Goal: Task Accomplishment & Management: Use online tool/utility

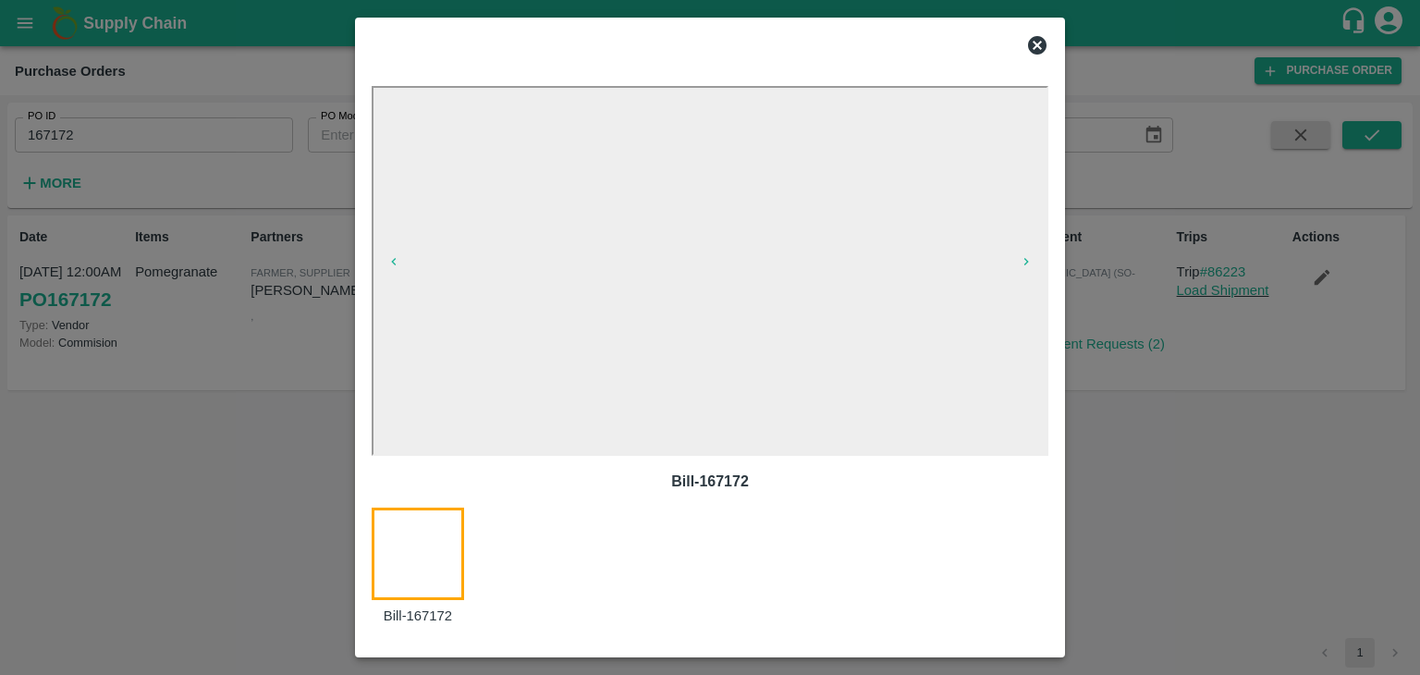
click at [210, 245] on div at bounding box center [710, 337] width 1420 height 675
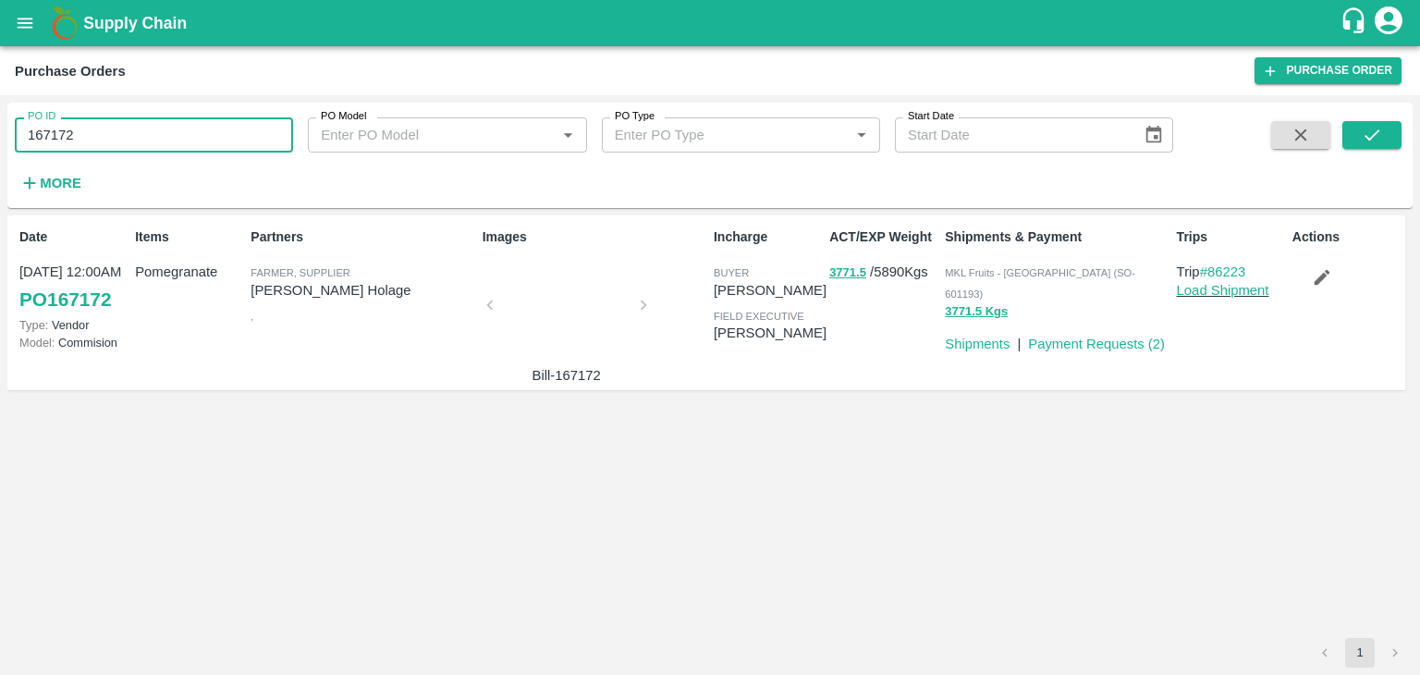
drag, startPoint x: 74, startPoint y: 125, endPoint x: 17, endPoint y: 123, distance: 57.3
click at [17, 123] on input "167172" at bounding box center [154, 134] width 278 height 35
type input "167172"
click at [67, 174] on h6 "More" at bounding box center [61, 183] width 42 height 24
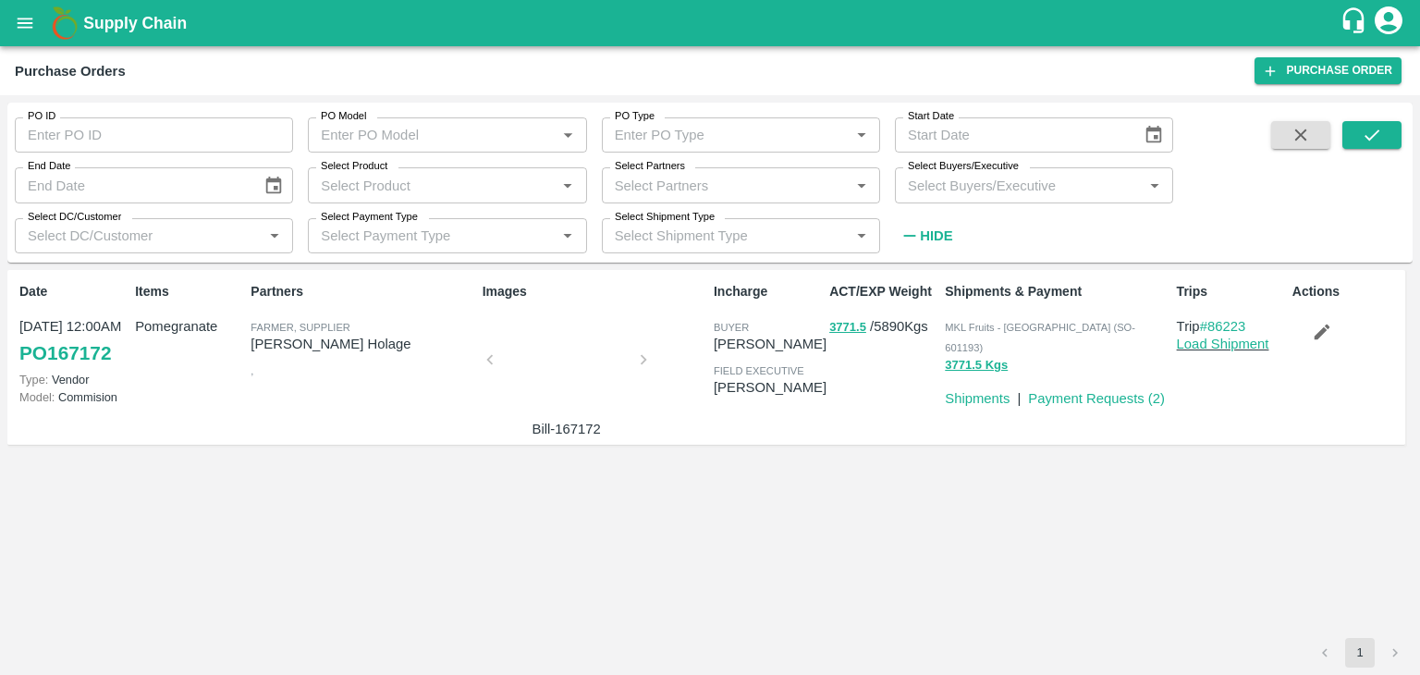
click at [947, 190] on input "Select Buyers/Executive" at bounding box center [1018, 185] width 237 height 24
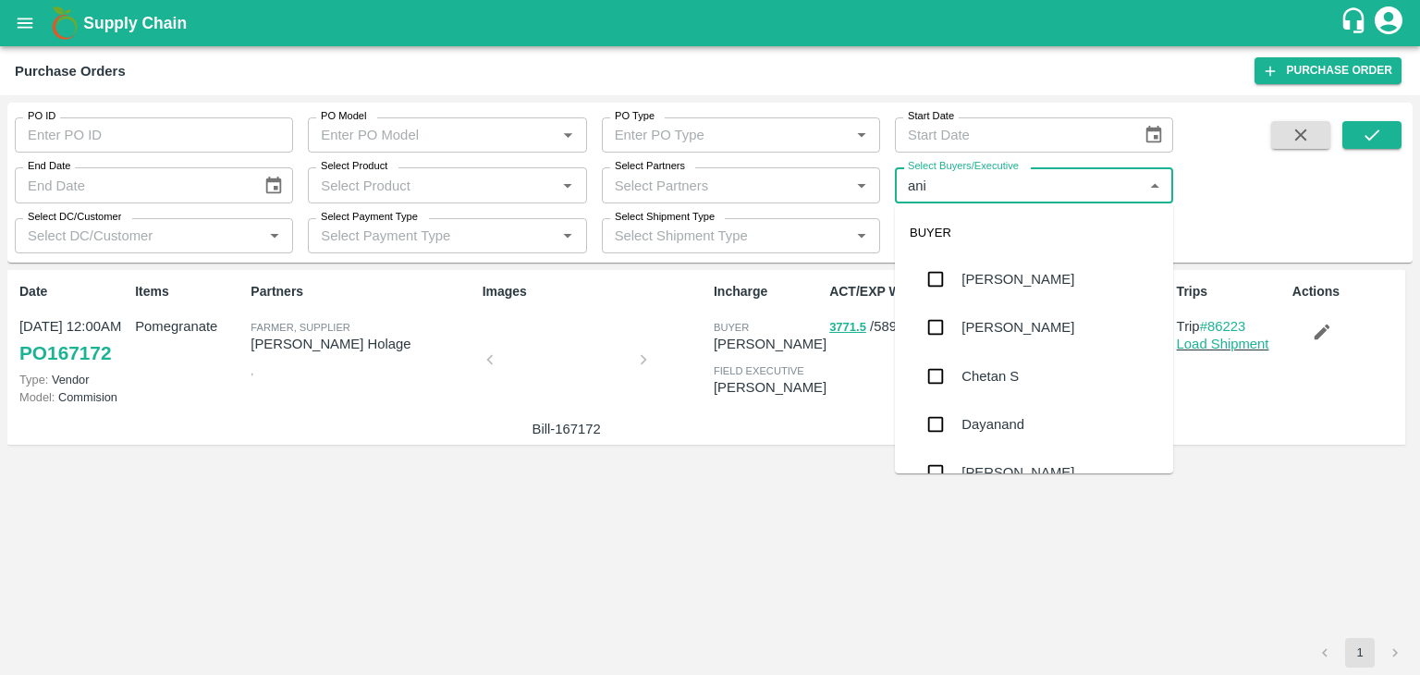
type input "anil"
click at [934, 283] on input "checkbox" at bounding box center [935, 279] width 37 height 37
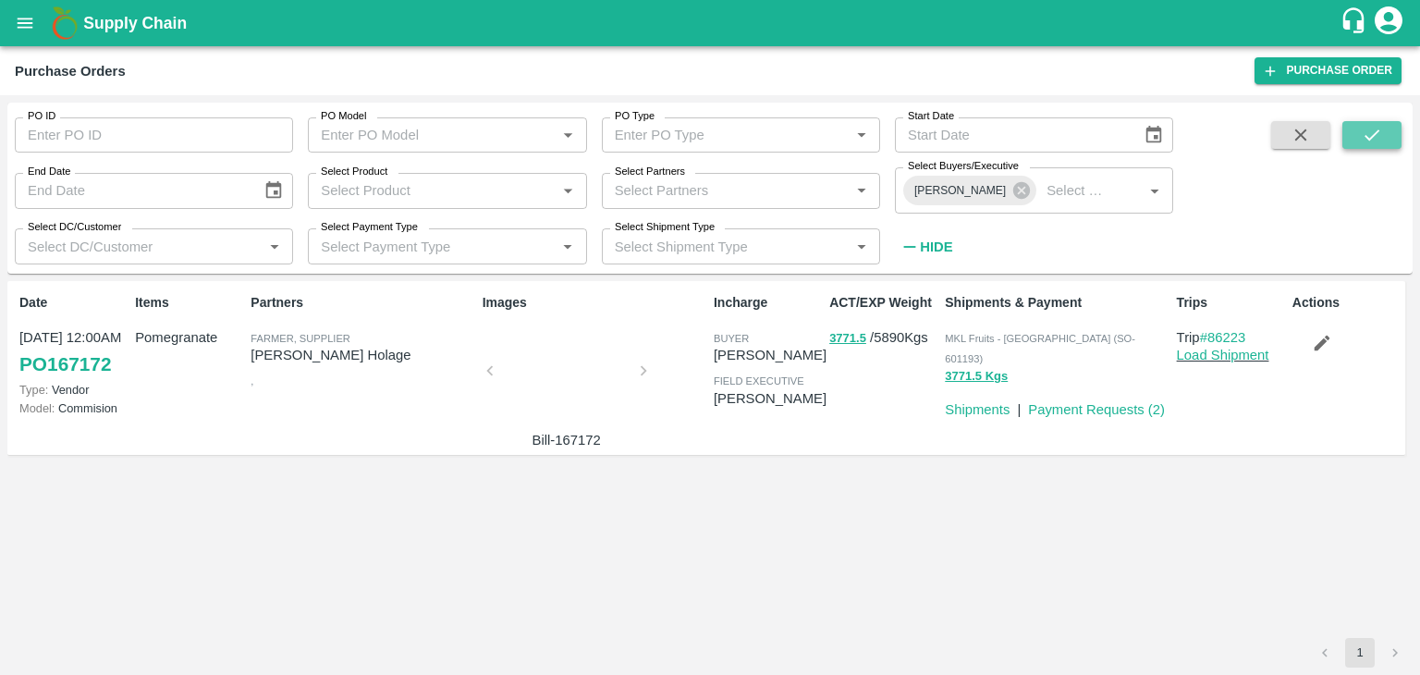
click at [1352, 141] on button "submit" at bounding box center [1371, 135] width 59 height 28
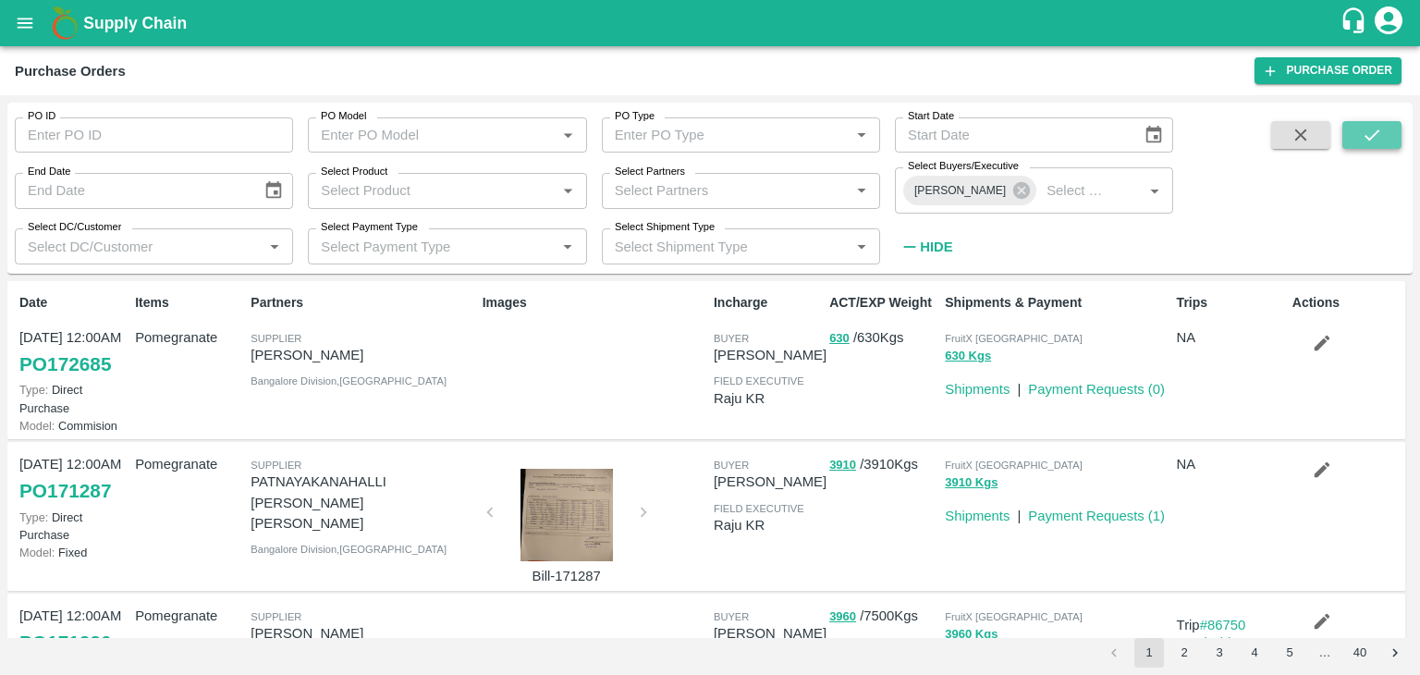
click at [1365, 134] on icon "submit" at bounding box center [1372, 135] width 20 height 20
click at [1013, 190] on icon at bounding box center [1021, 190] width 17 height 17
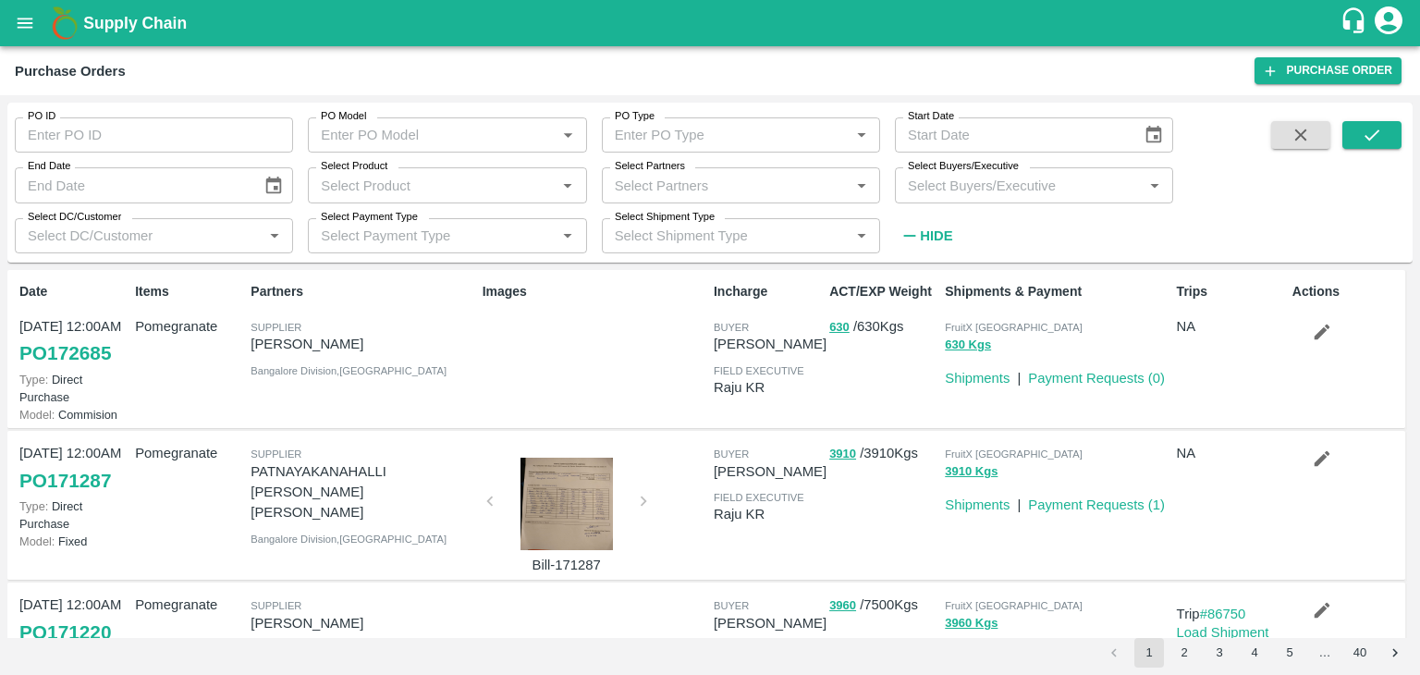
click at [982, 190] on input "Select Buyers/Executive" at bounding box center [1018, 185] width 237 height 24
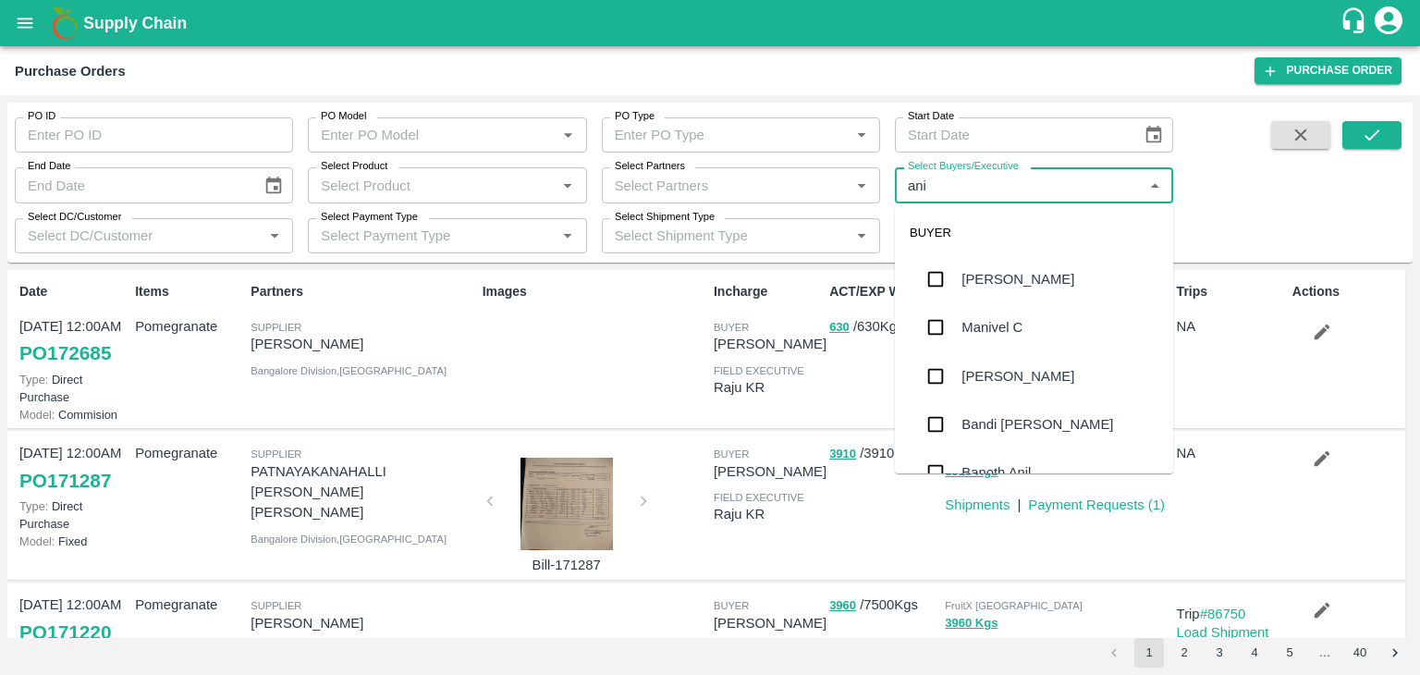
type input "anil"
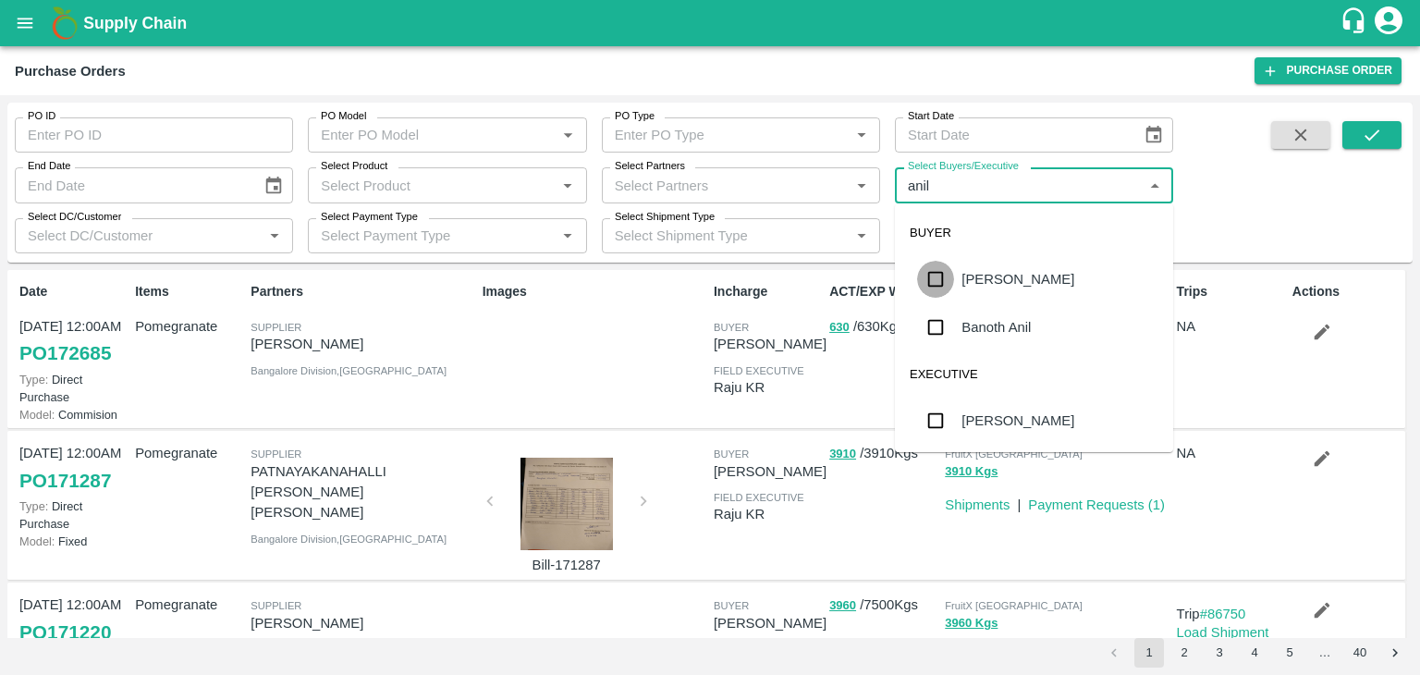
click at [930, 277] on input "checkbox" at bounding box center [935, 279] width 37 height 37
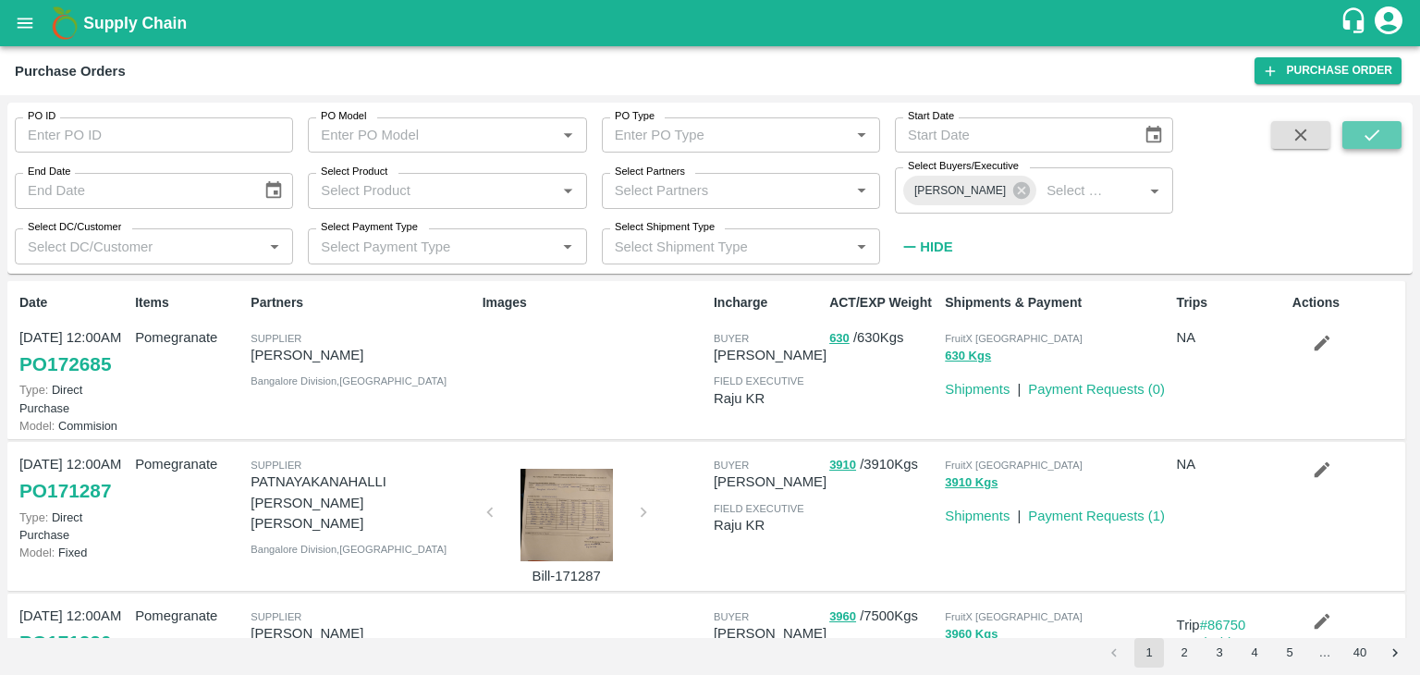
click at [1382, 139] on button "submit" at bounding box center [1371, 135] width 59 height 28
click at [587, 331] on div "Images" at bounding box center [590, 360] width 231 height 149
click at [610, 62] on div "Purchase Orders" at bounding box center [635, 71] width 1240 height 24
